Goal: Find specific page/section: Find specific page/section

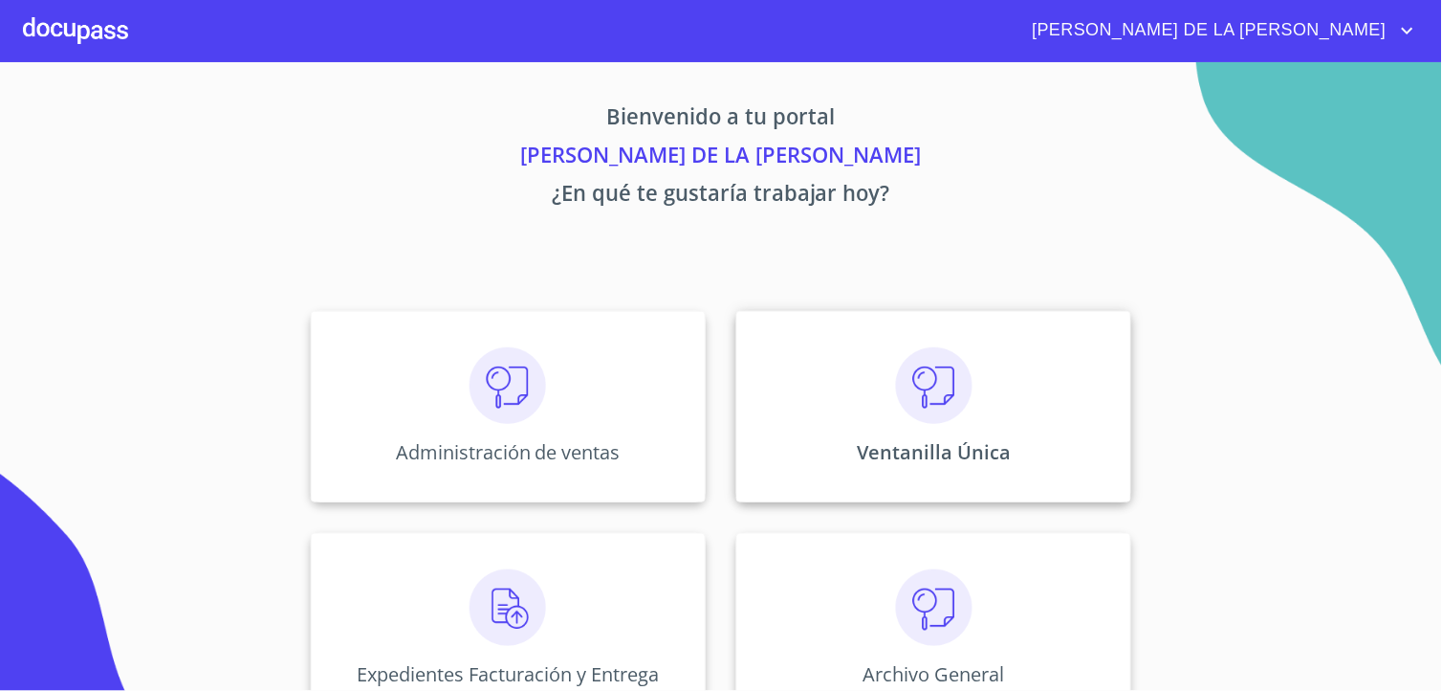
click at [938, 397] on img at bounding box center [934, 385] width 77 height 77
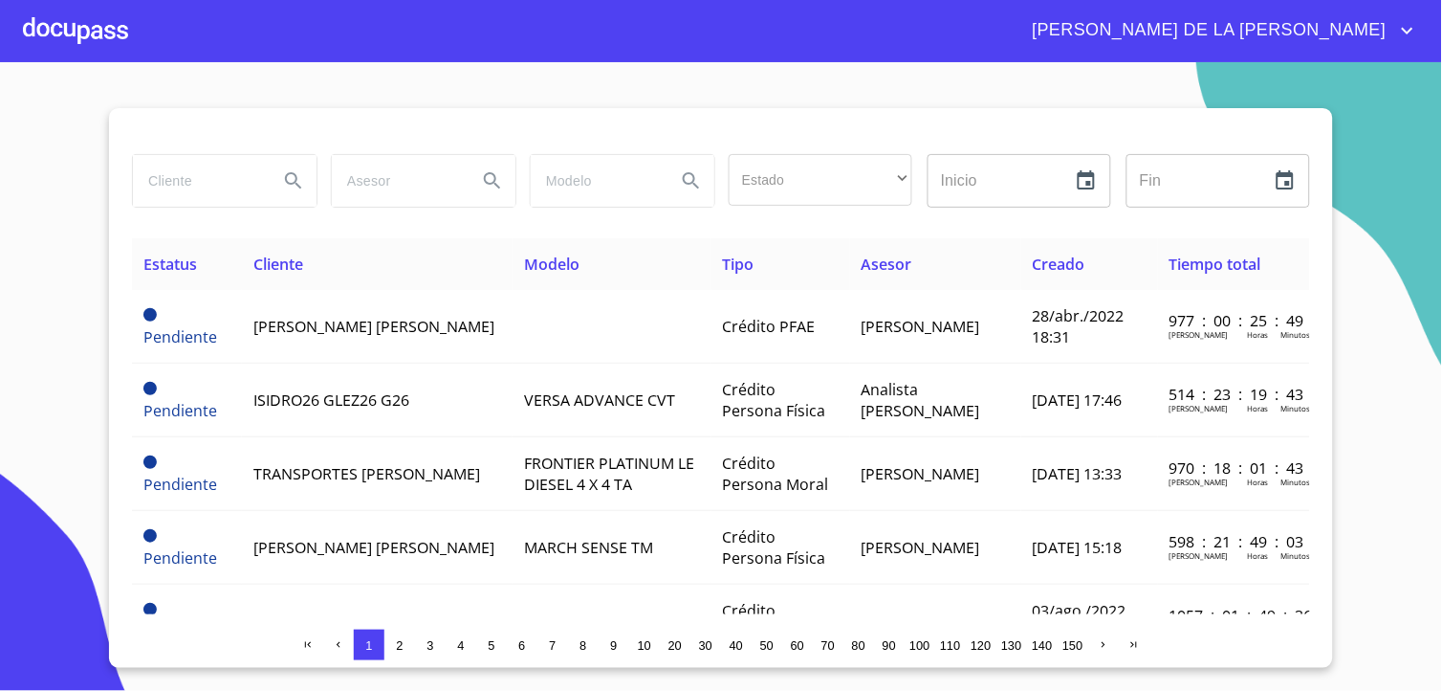
click at [204, 185] on input "search" at bounding box center [198, 181] width 130 height 52
type input "[PERSON_NAME]"
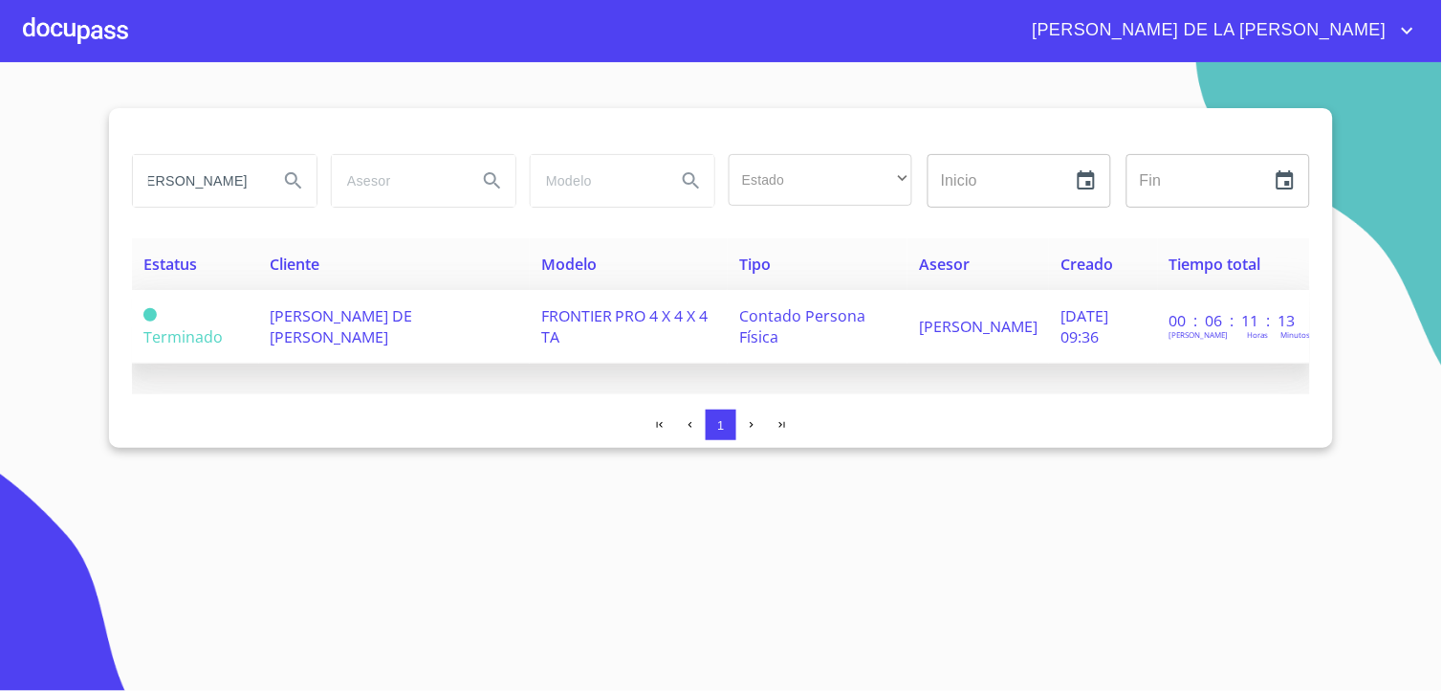
scroll to position [0, 0]
click at [320, 299] on td "[PERSON_NAME] DE [PERSON_NAME]" at bounding box center [394, 327] width 271 height 74
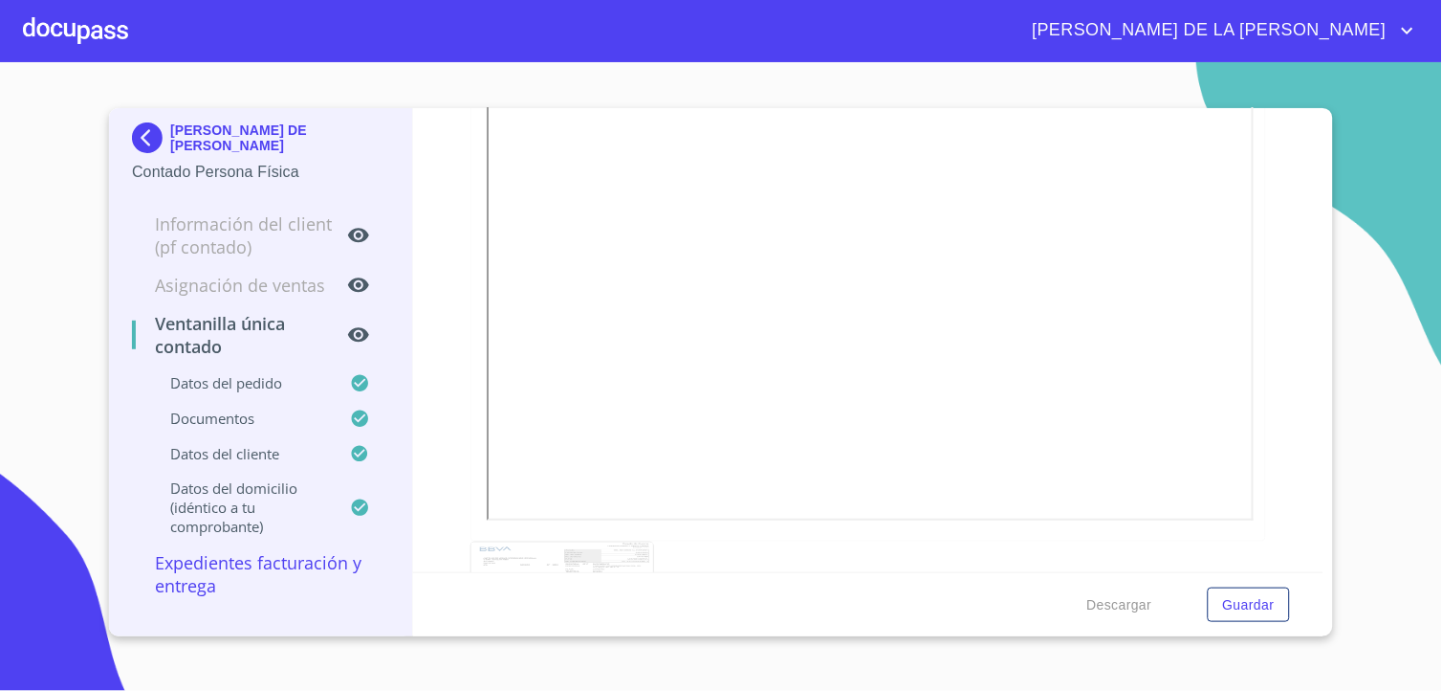
scroll to position [1498, 0]
